Goal: Information Seeking & Learning: Learn about a topic

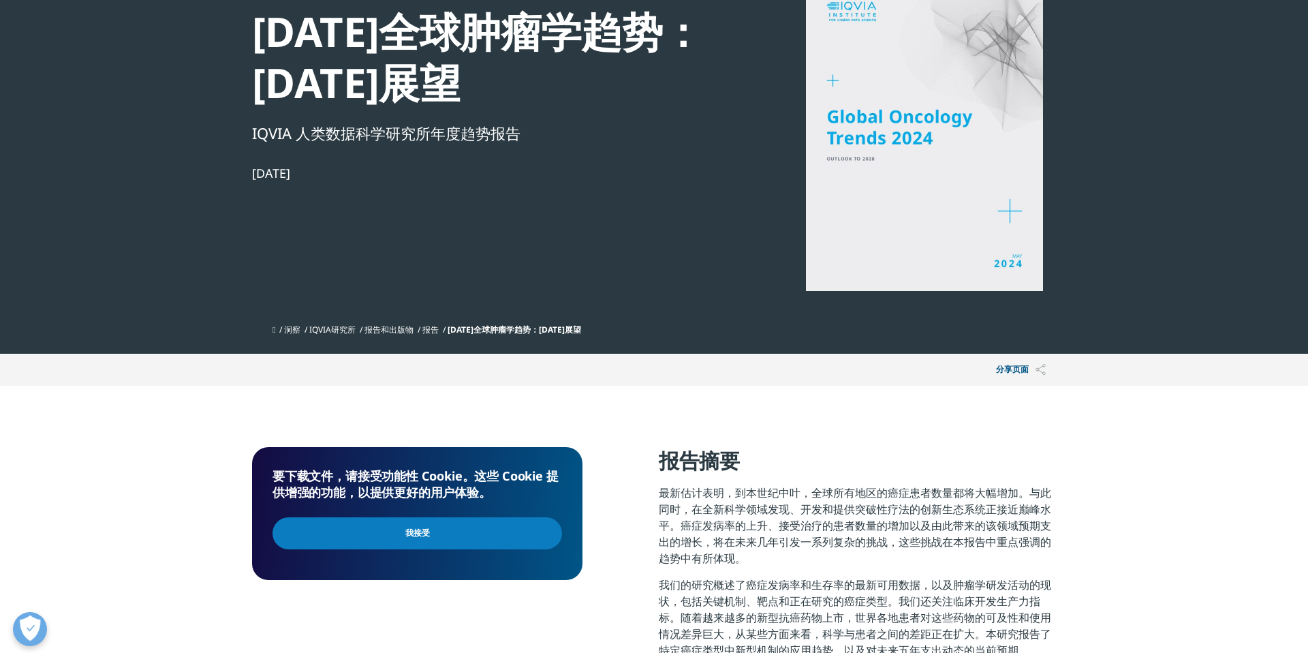
click at [411, 540] on input "我接受" at bounding box center [417, 533] width 290 height 32
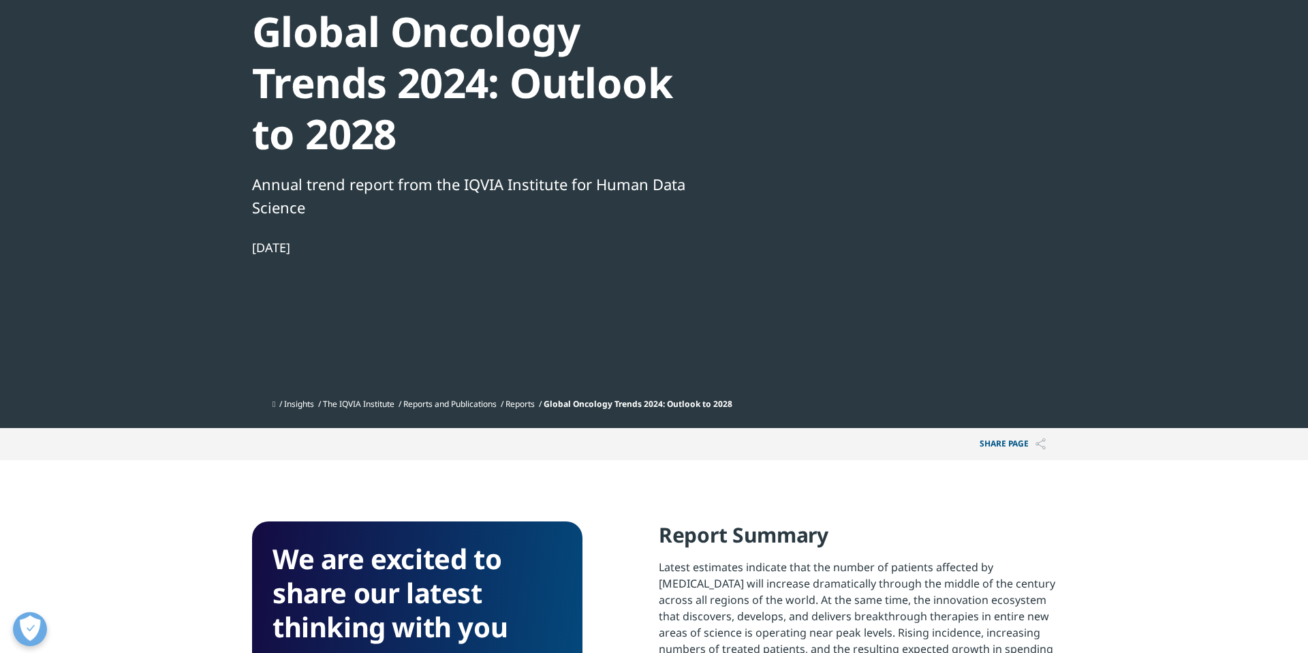
click at [381, 652] on div "We are excited to share our latest thinking with you" at bounding box center [417, 598] width 290 height 112
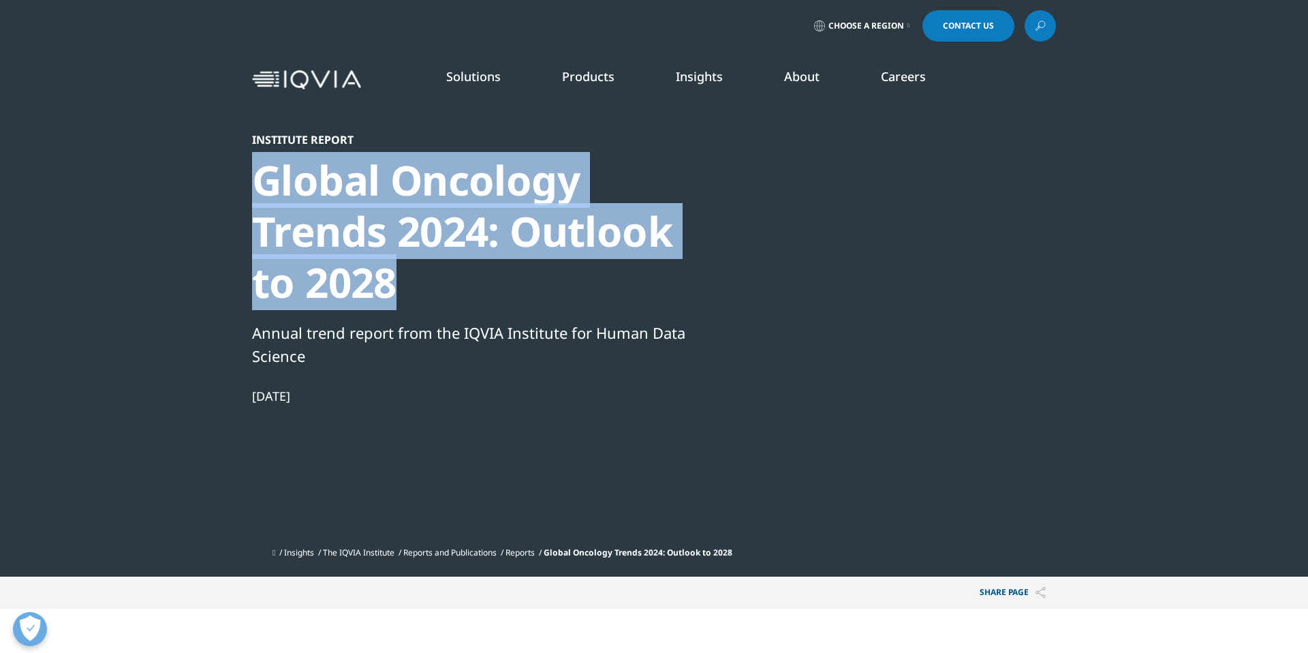
drag, startPoint x: 260, startPoint y: 174, endPoint x: 469, endPoint y: 290, distance: 238.7
click at [469, 290] on div "Global Oncology Trends 2024: Outlook to 2028" at bounding box center [485, 231] width 467 height 153
copy div "Global Oncology Trends 2024: Outlook to 2028"
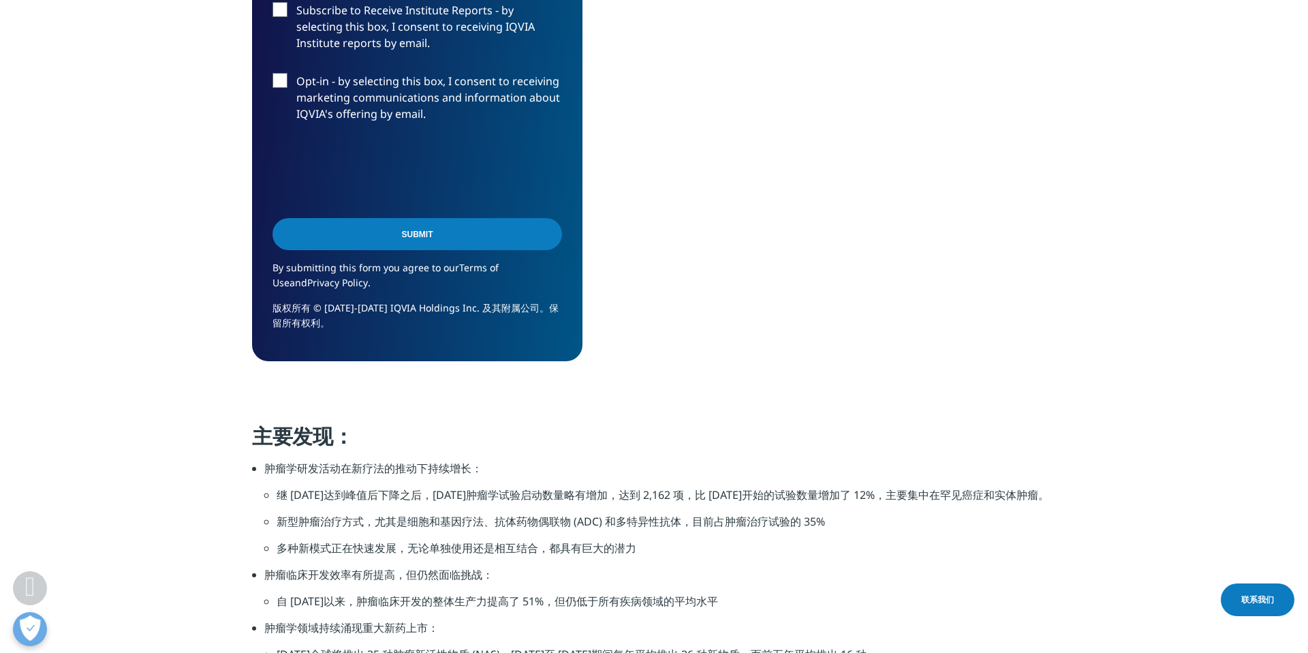
scroll to position [656, 804]
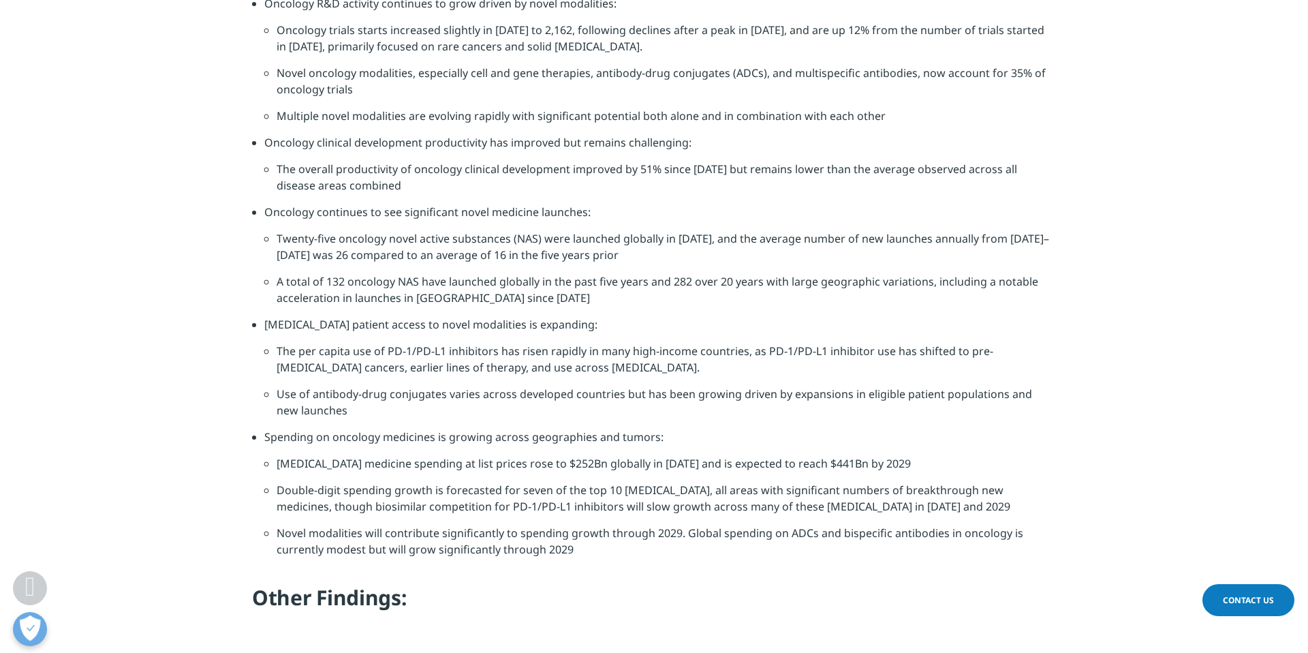
scroll to position [1503, 0]
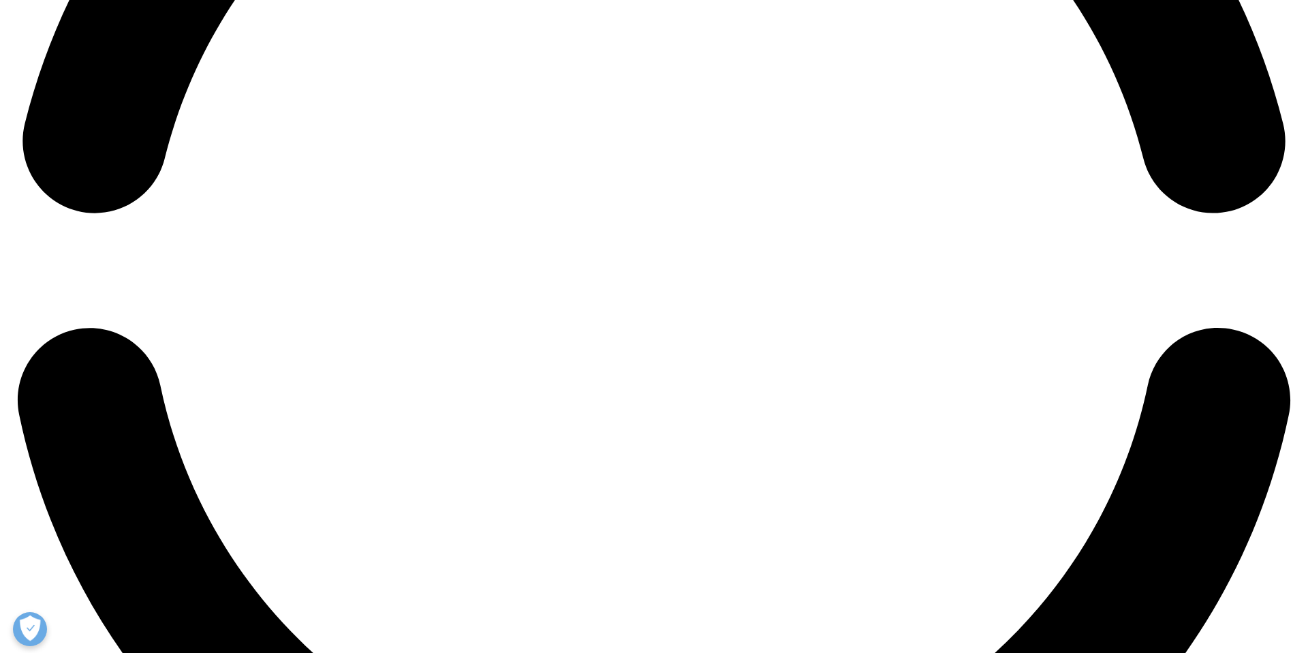
scroll to position [2952, 0]
